Goal: Information Seeking & Learning: Learn about a topic

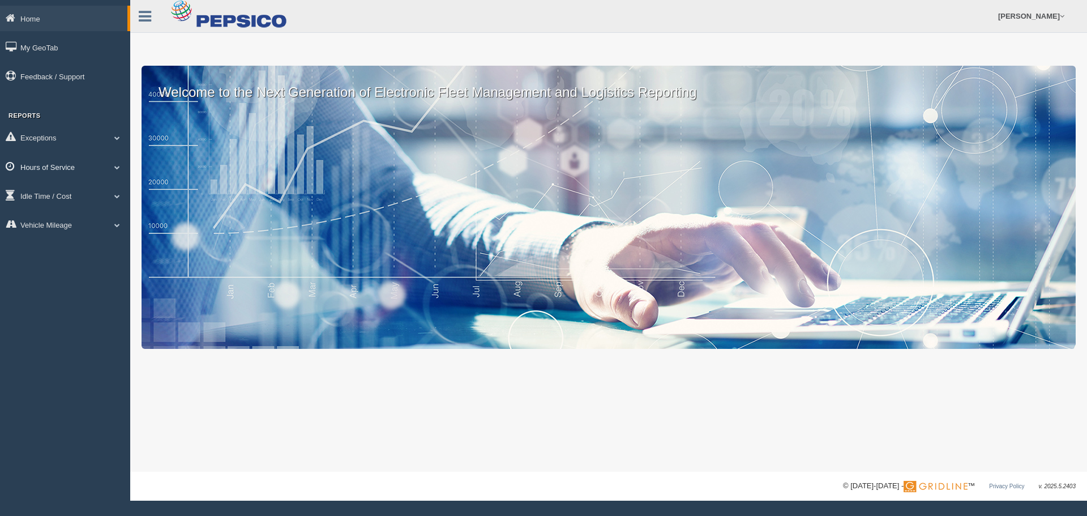
click at [92, 163] on link "Hours of Service" at bounding box center [65, 166] width 130 height 25
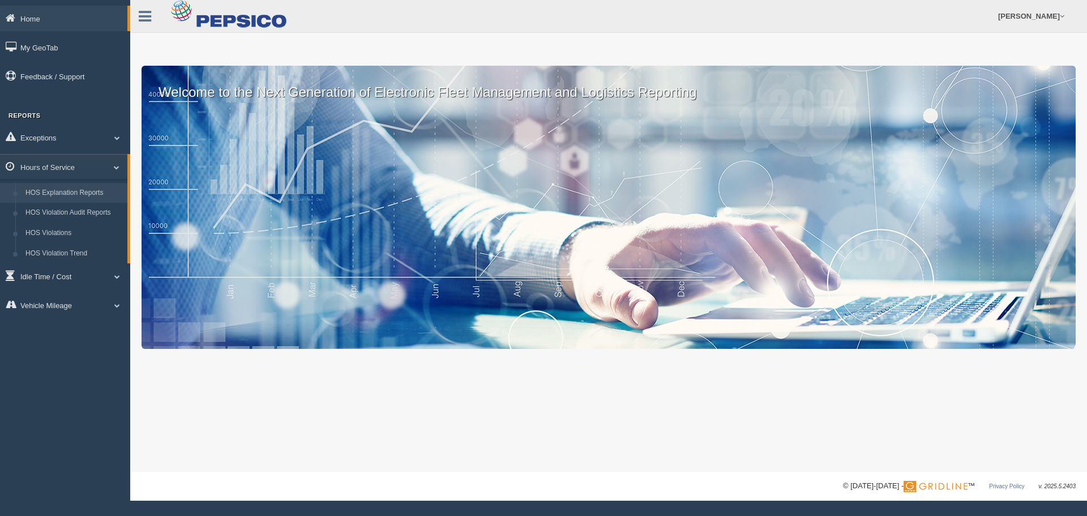
click at [95, 195] on link "HOS Explanation Reports" at bounding box center [73, 193] width 107 height 20
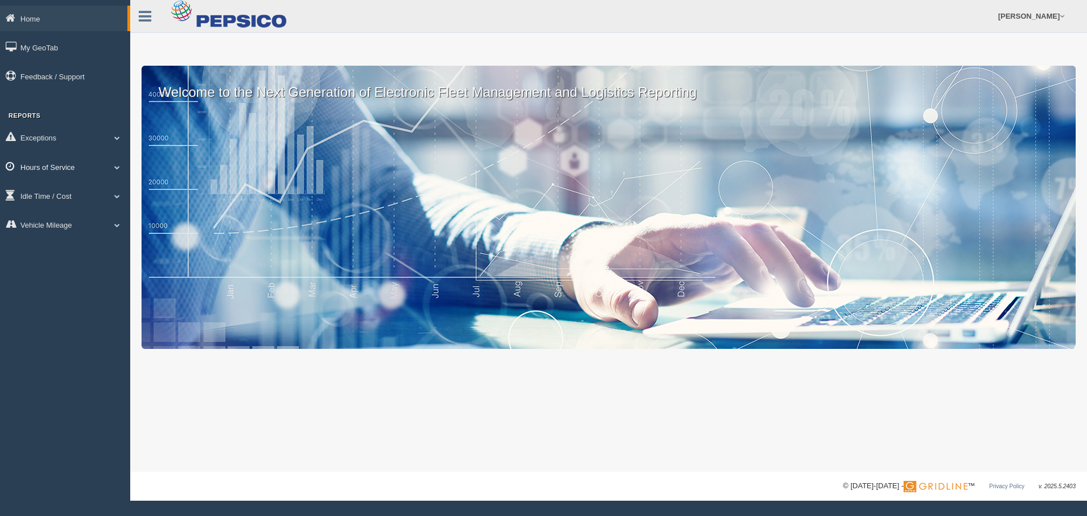
click at [84, 175] on link "Hours of Service" at bounding box center [65, 166] width 130 height 25
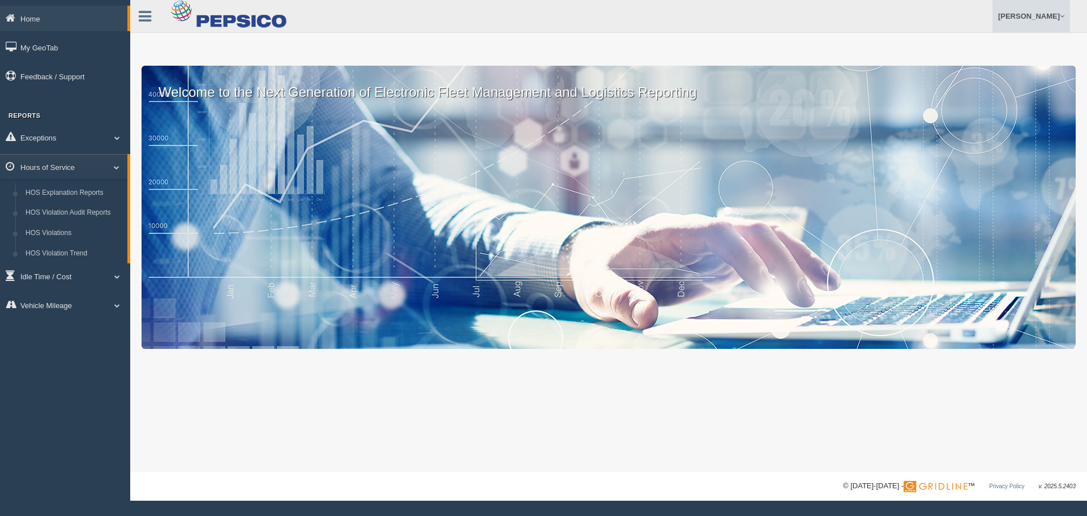
click at [1048, 12] on link "[PERSON_NAME]" at bounding box center [1032, 16] width 78 height 32
click at [148, 22] on icon at bounding box center [145, 16] width 12 height 15
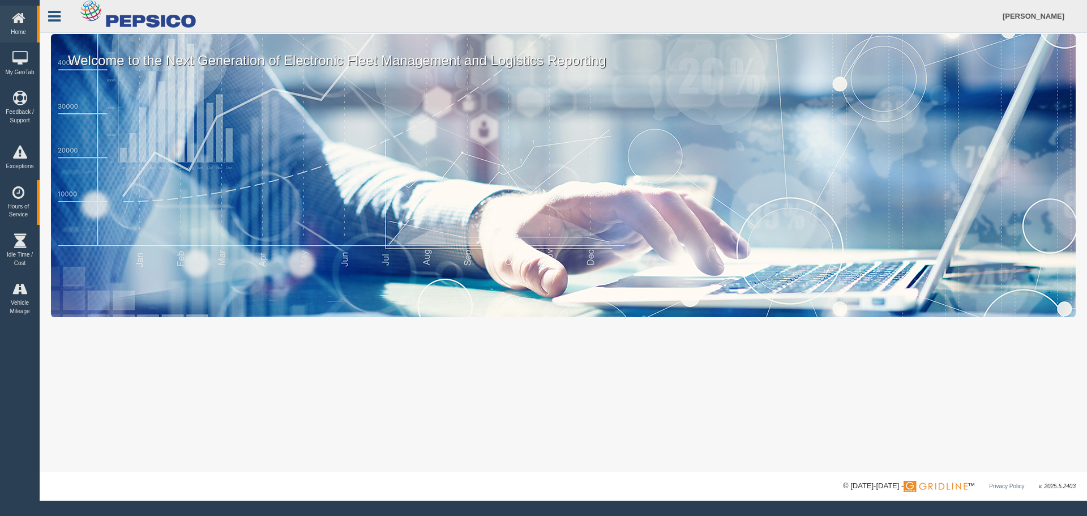
click at [57, 19] on icon at bounding box center [54, 16] width 12 height 15
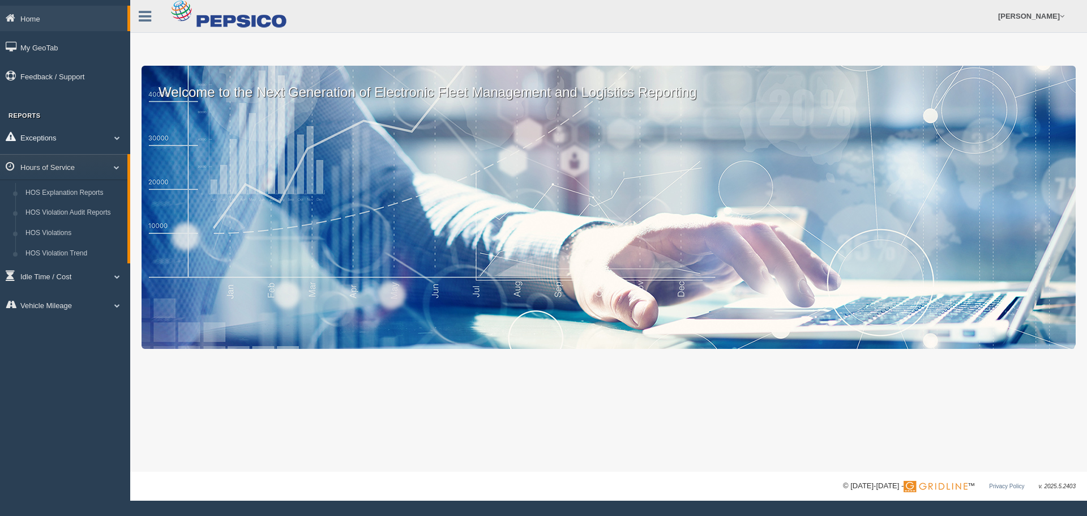
click at [90, 134] on link "Exceptions" at bounding box center [65, 137] width 130 height 25
click at [90, 134] on link "Exceptions" at bounding box center [63, 137] width 127 height 25
click at [88, 161] on link "Hours of Service" at bounding box center [65, 166] width 130 height 25
click at [99, 160] on link "Hours of Service" at bounding box center [63, 166] width 127 height 25
click at [77, 206] on link "Idle Time / Cost" at bounding box center [65, 195] width 130 height 25
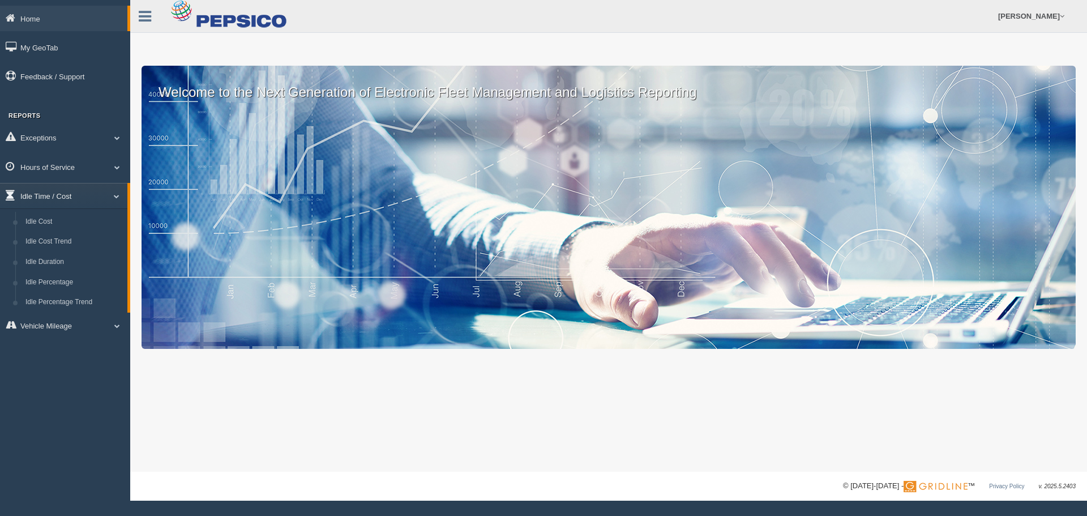
click at [73, 189] on link "Idle Time / Cost" at bounding box center [63, 195] width 127 height 25
click at [76, 170] on link "Hours of Service" at bounding box center [65, 166] width 130 height 25
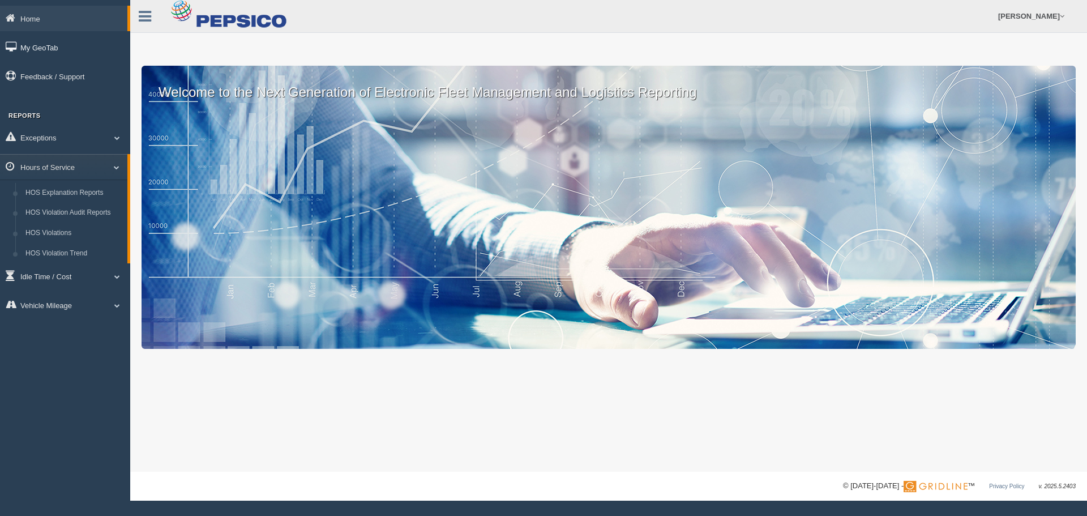
click at [58, 42] on link "My GeoTab" at bounding box center [65, 47] width 130 height 25
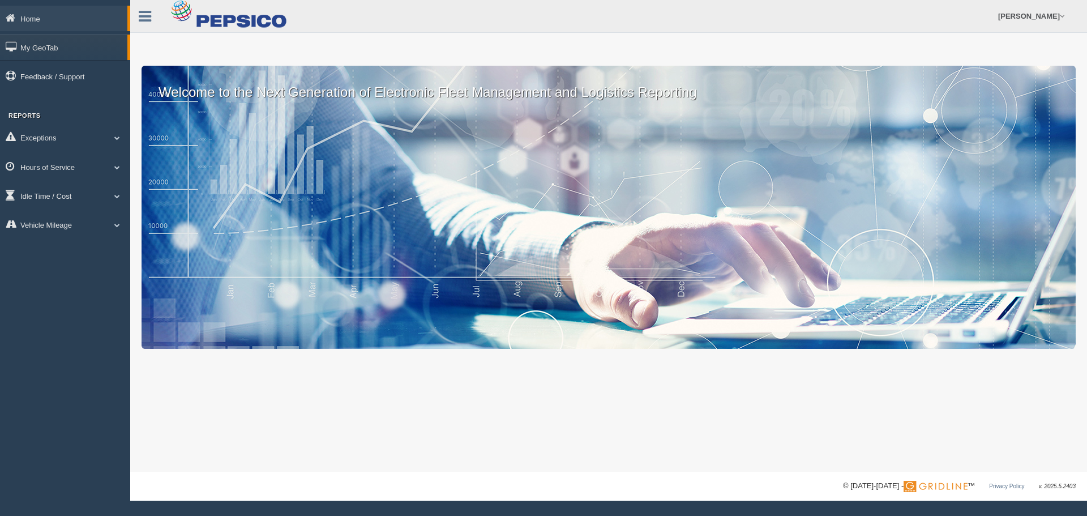
click at [83, 180] on ul "Exceptions Critical Engine Events Critical Engine Event Trend Safety Exceptions…" at bounding box center [65, 183] width 130 height 116
click at [90, 167] on link "Hours of Service" at bounding box center [65, 166] width 130 height 25
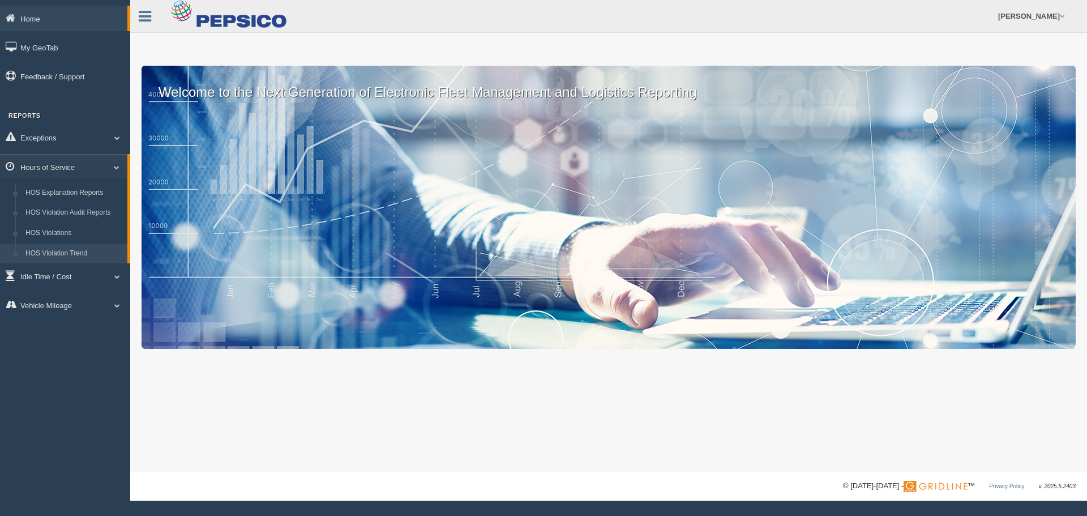
click at [89, 259] on link "HOS Violation Trend" at bounding box center [73, 253] width 107 height 20
